Goal: Task Accomplishment & Management: Manage account settings

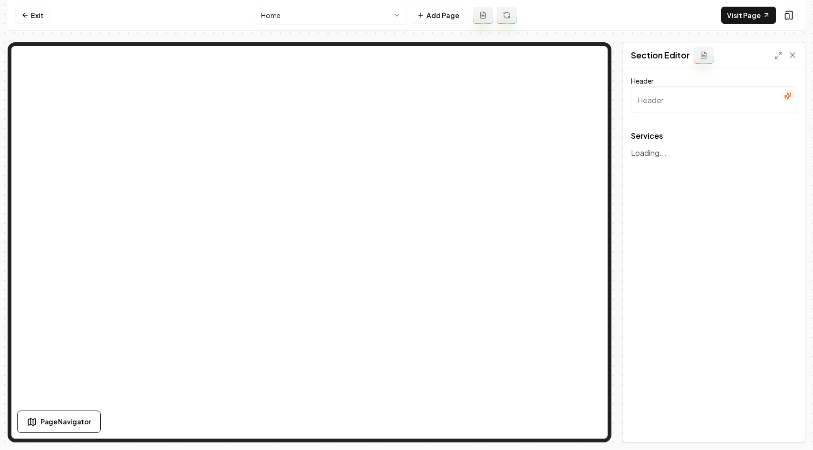
type input "Expert Landscaping Services"
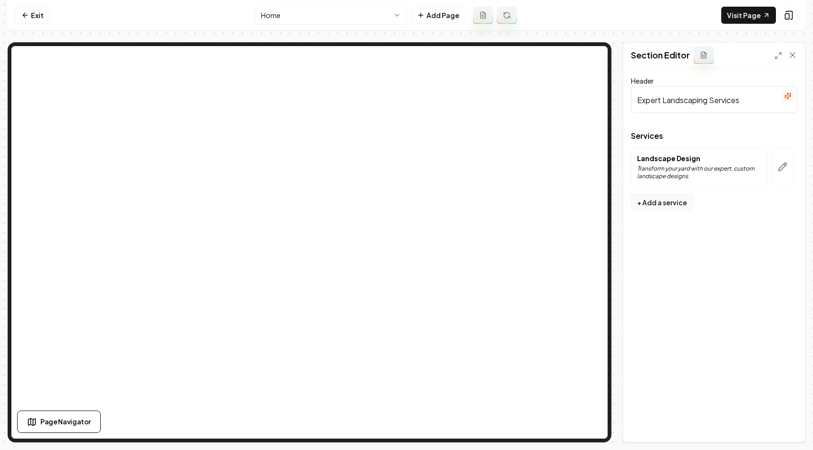
click at [670, 205] on button "+ Add a service" at bounding box center [662, 202] width 62 height 17
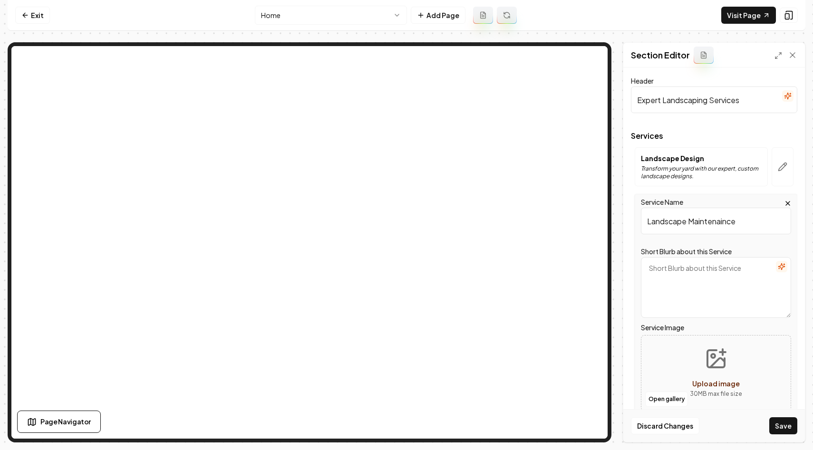
type input "Landscape Maintenaince"
click at [784, 265] on icon "button" at bounding box center [782, 267] width 8 height 8
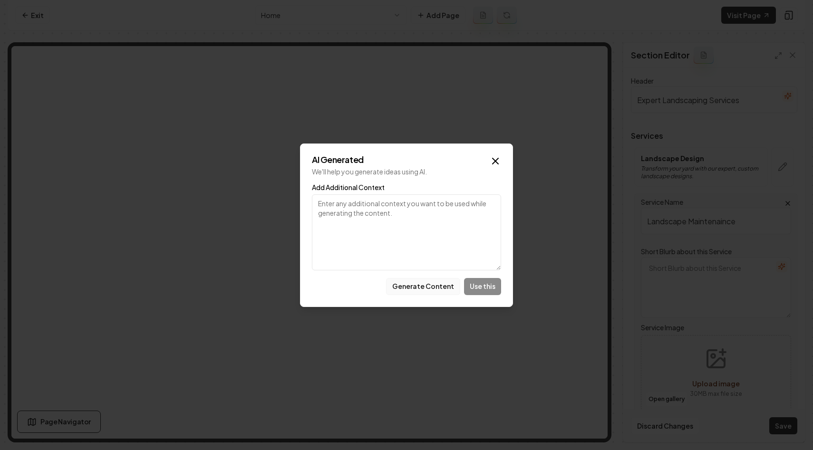
click at [440, 281] on button "Generate Content" at bounding box center [423, 286] width 74 height 17
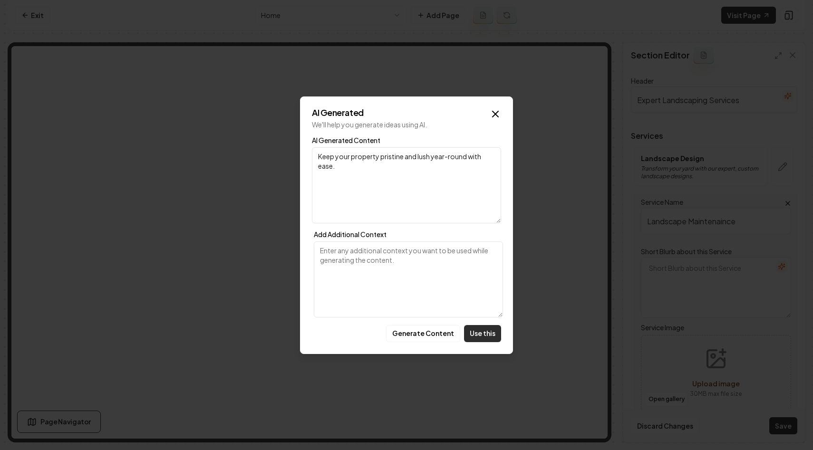
click at [475, 333] on button "Use this" at bounding box center [482, 333] width 37 height 17
type textarea "Keep your property pristine and lush year-round with ease."
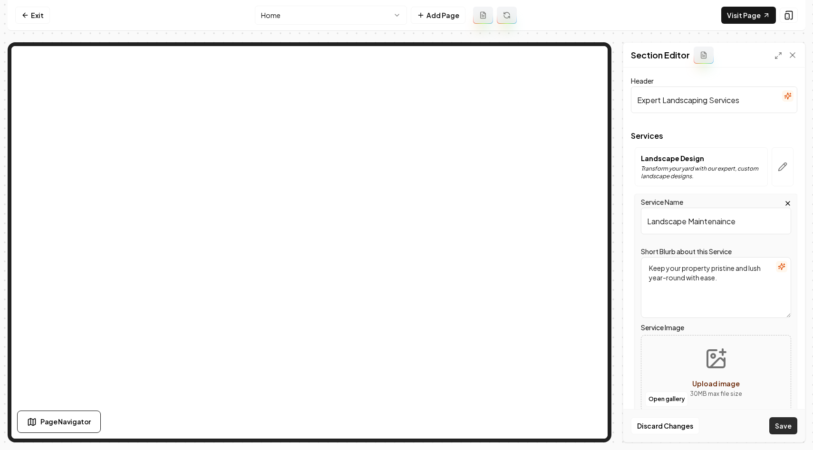
click at [784, 428] on button "Save" at bounding box center [784, 426] width 28 height 17
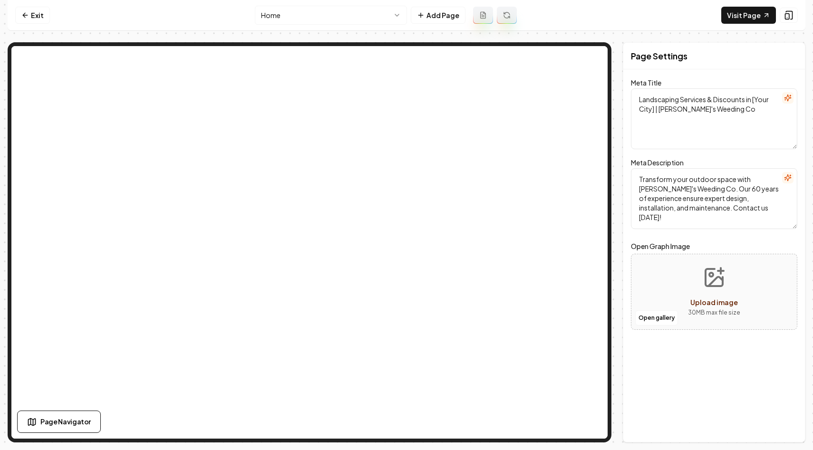
click at [620, 207] on div "Page Settings Meta Title Landscaping Services & Discounts in [Your City] | Will…" at bounding box center [407, 242] width 798 height 400
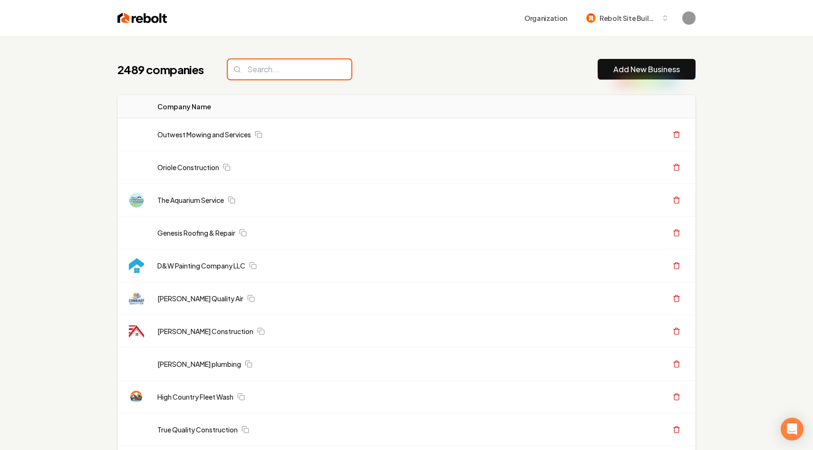
click at [274, 67] on input "search" at bounding box center [290, 69] width 124 height 20
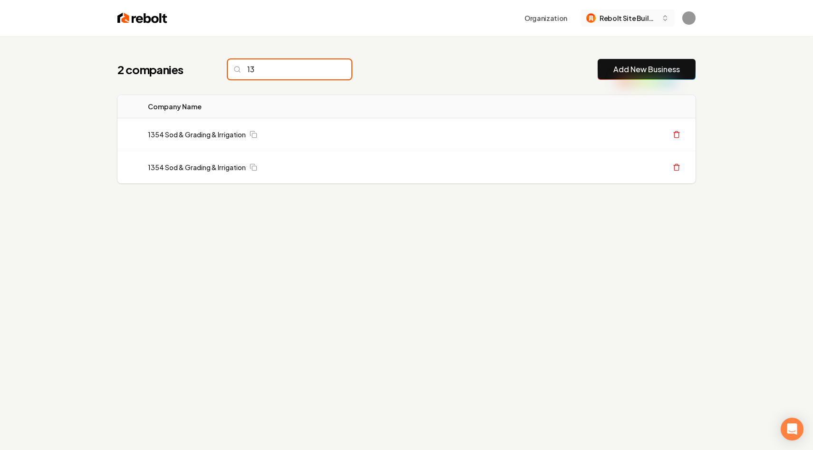
type input "13"
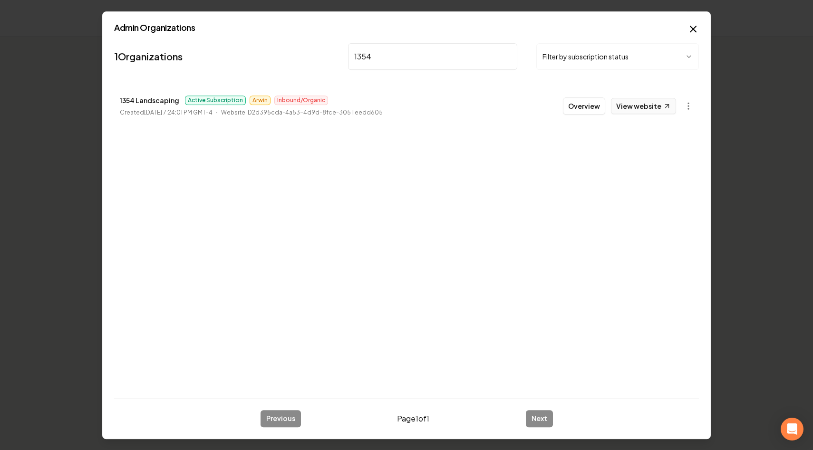
type input "1354"
click at [634, 107] on link "View website" at bounding box center [643, 106] width 65 height 16
click at [481, 57] on input "1354" at bounding box center [432, 56] width 169 height 27
click at [510, 58] on input "1354" at bounding box center [432, 56] width 169 height 27
click at [507, 57] on input "1354" at bounding box center [432, 56] width 169 height 27
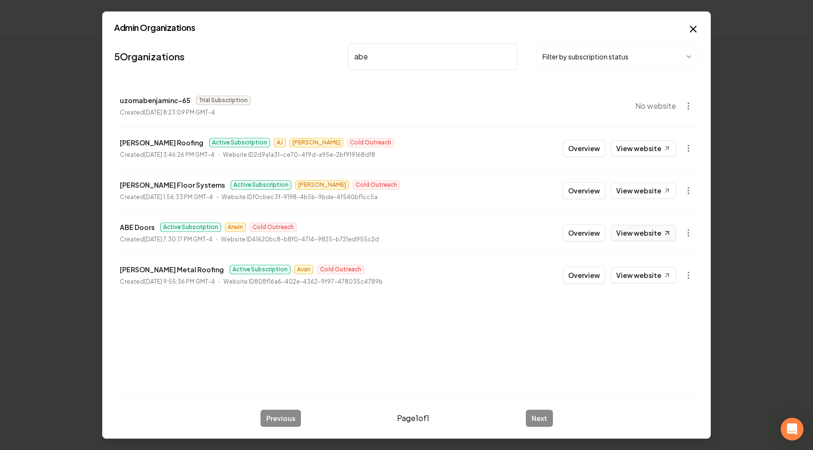
type input "abe"
click at [625, 235] on link "View website" at bounding box center [643, 233] width 65 height 16
click at [693, 28] on icon "button" at bounding box center [693, 28] width 11 height 11
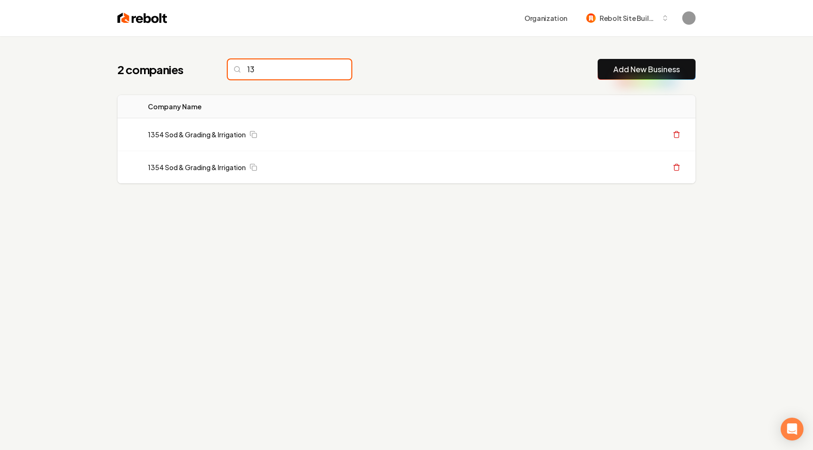
click at [280, 71] on input "13" at bounding box center [290, 69] width 124 height 20
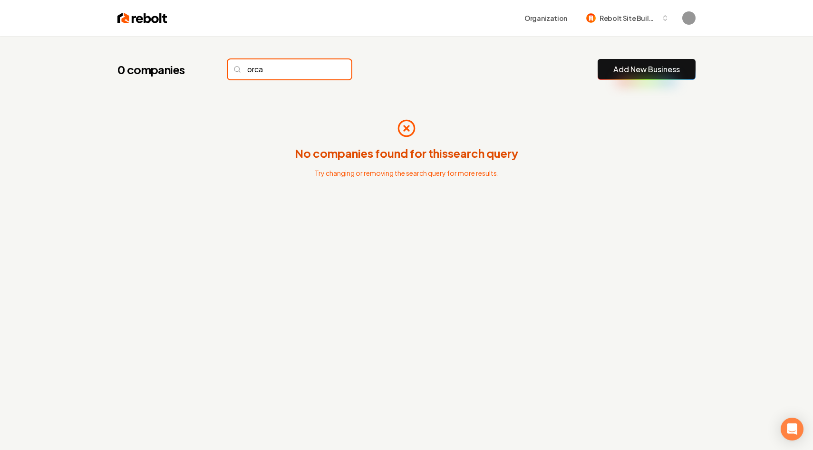
type input "orca"
click at [631, 14] on span "Rebolt Site Builder" at bounding box center [629, 18] width 58 height 10
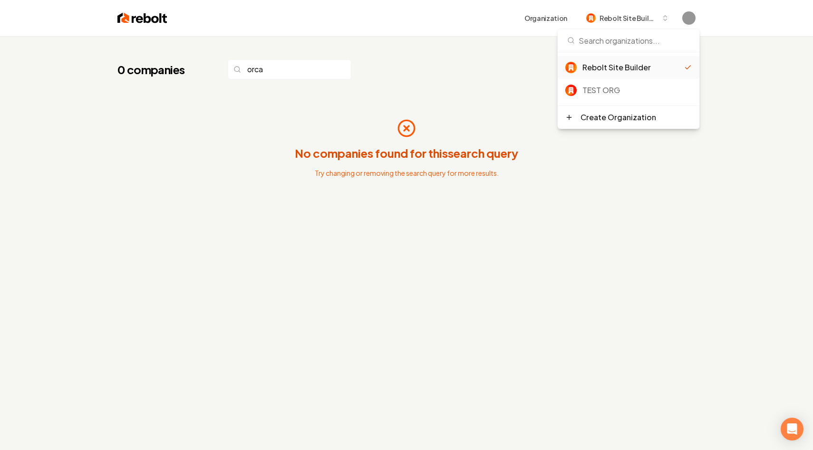
click at [472, 95] on div "0 companies orca Add New Business No companies found for this search query Try …" at bounding box center [406, 149] width 609 height 226
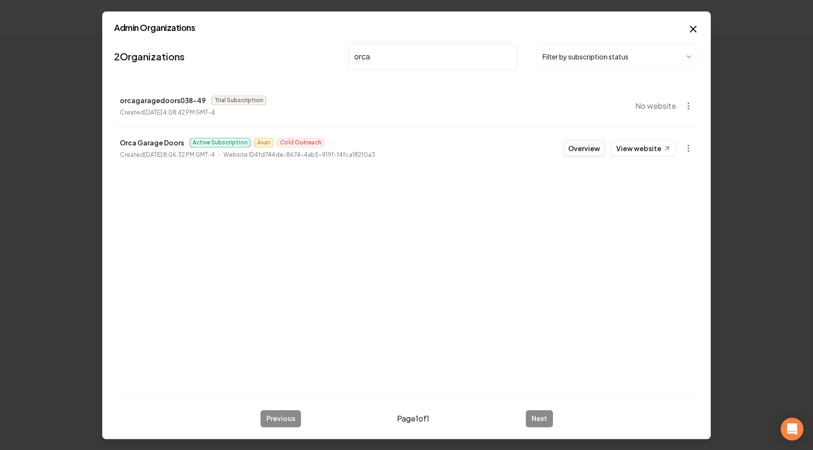
type input "orca"
click at [586, 148] on button "Overview" at bounding box center [584, 148] width 42 height 17
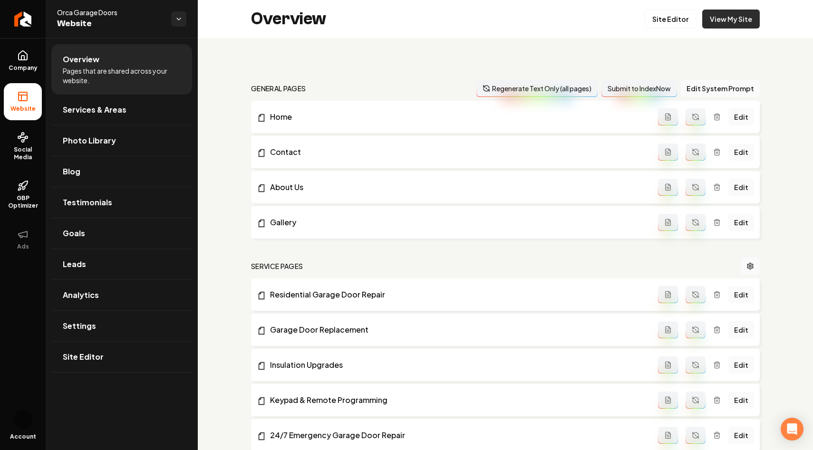
click at [733, 11] on link "View My Site" at bounding box center [732, 19] width 58 height 19
